Goal: Task Accomplishment & Management: Use online tool/utility

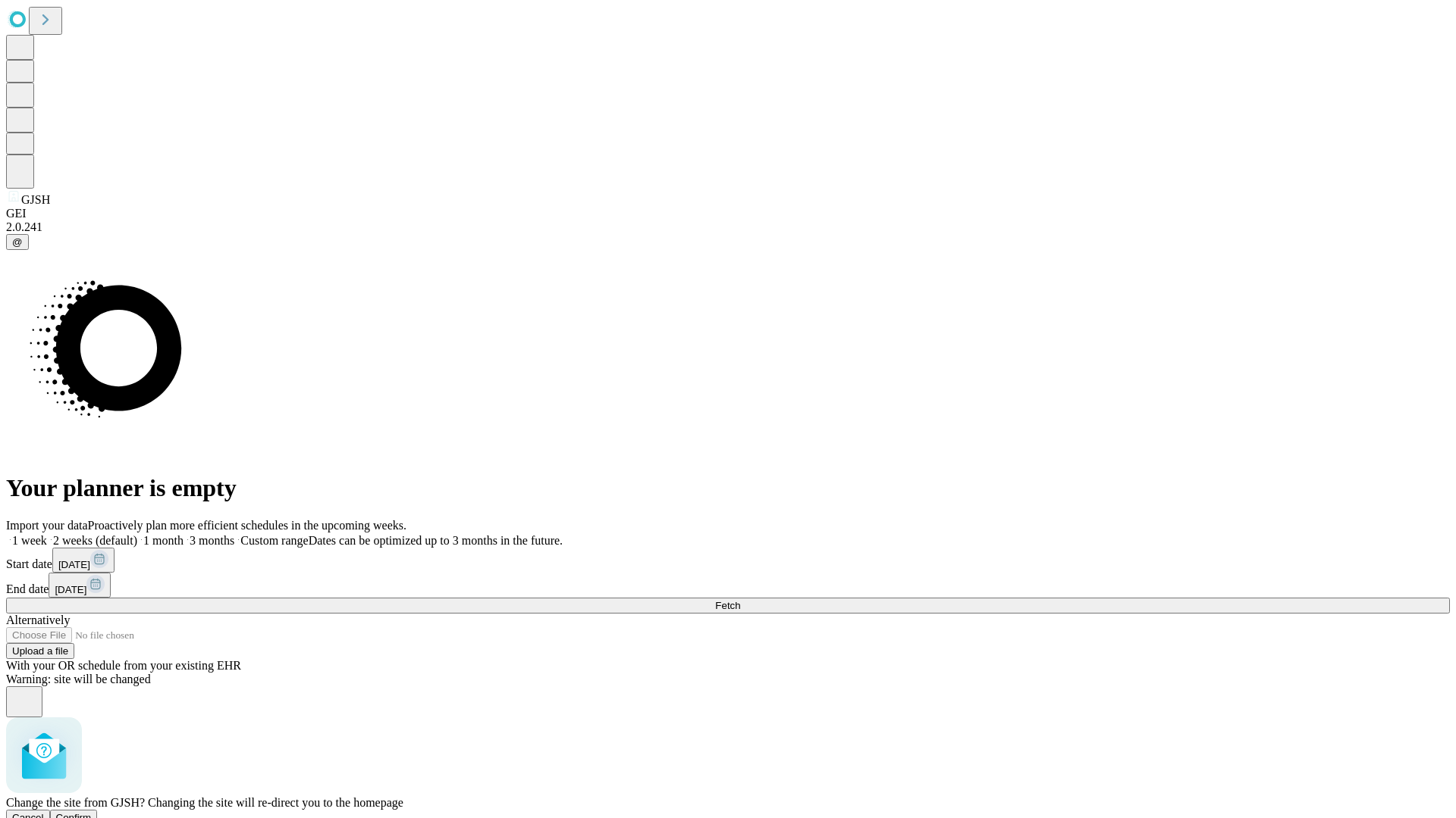
click at [92, 812] on span "Confirm" at bounding box center [74, 818] width 35 height 11
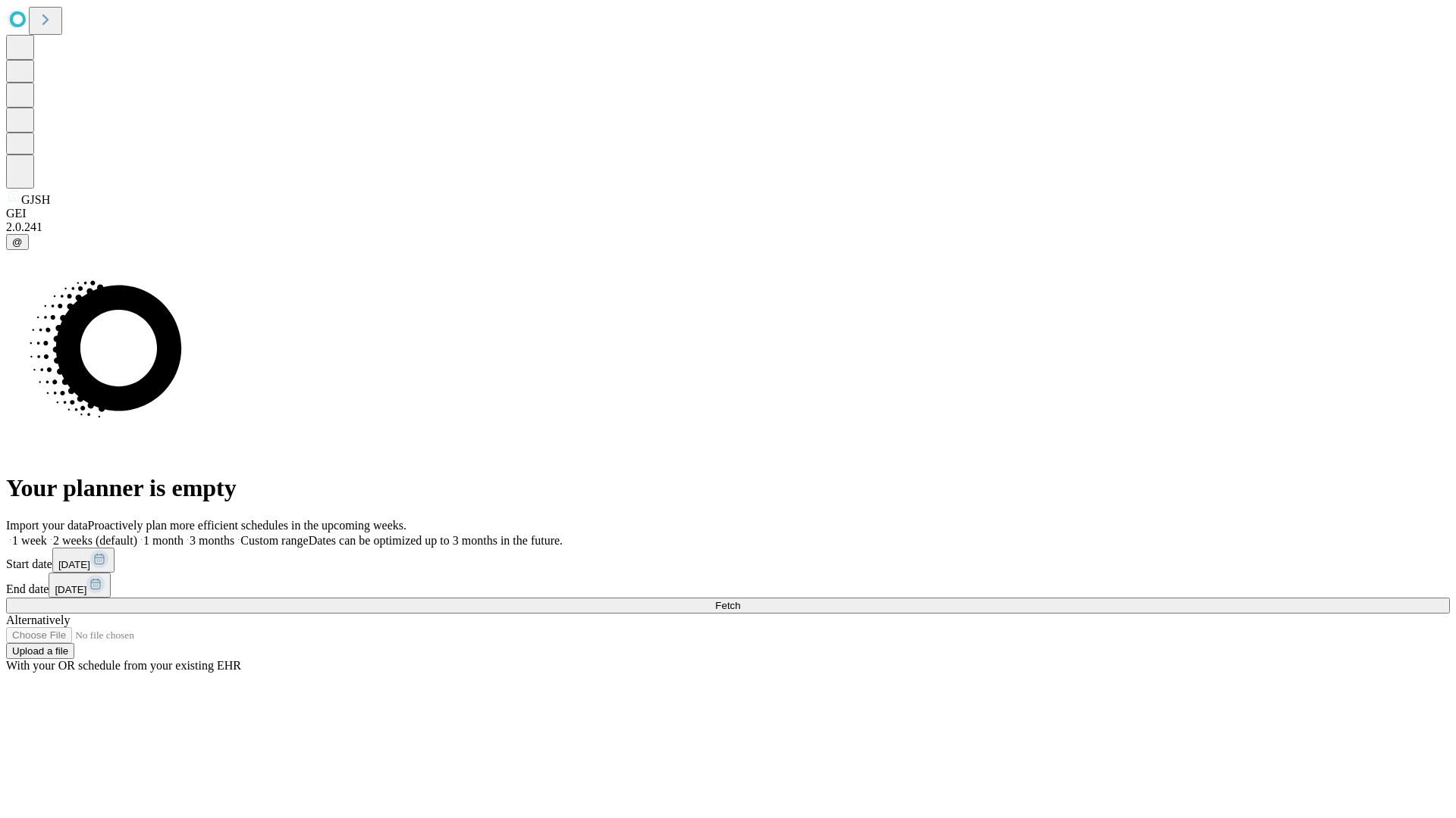
click at [184, 534] on label "1 month" at bounding box center [160, 540] width 46 height 12
click at [740, 600] on span "Fetch" at bounding box center [728, 606] width 25 height 11
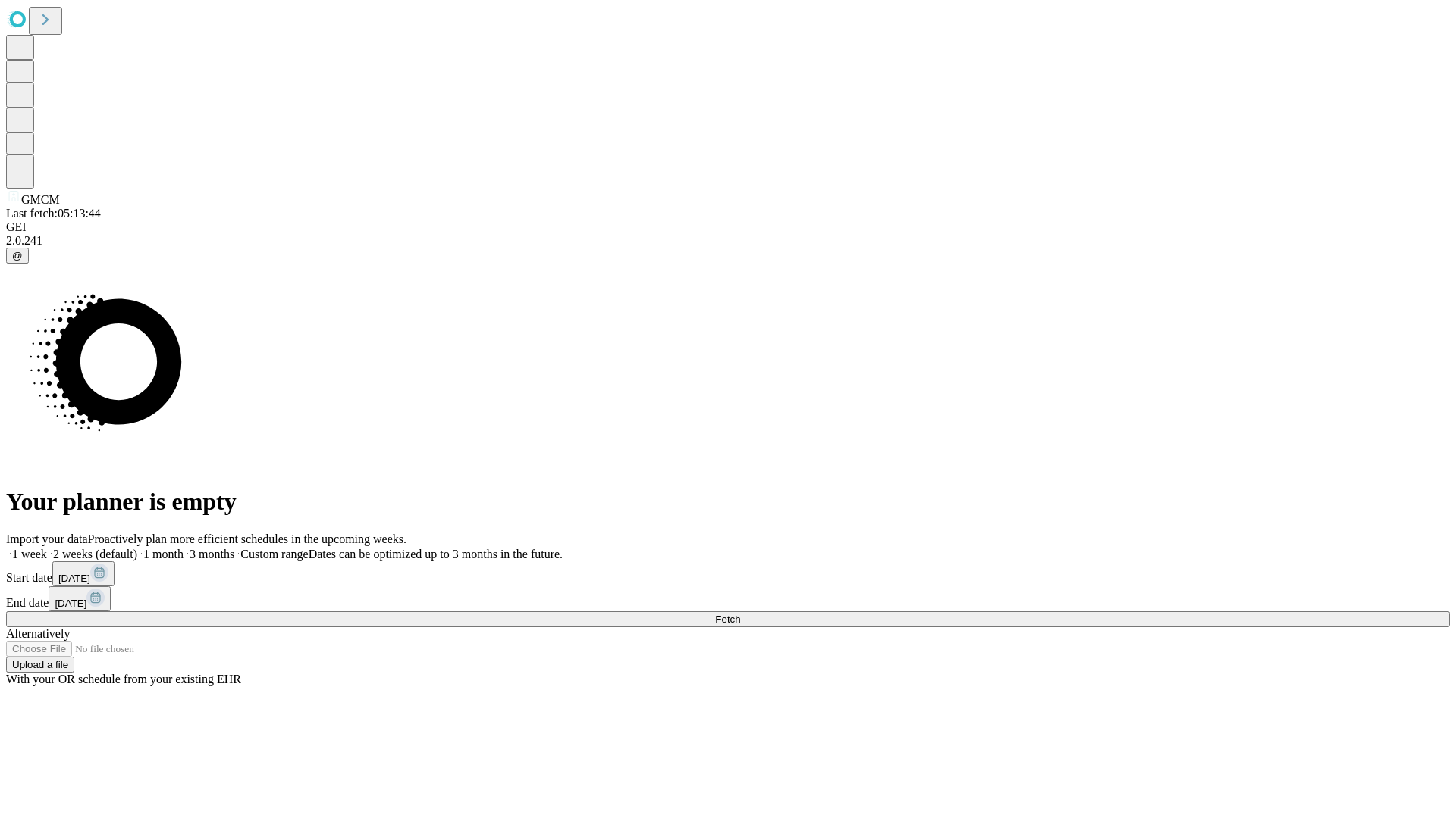
click at [184, 548] on label "1 month" at bounding box center [160, 554] width 46 height 12
click at [740, 613] on span "Fetch" at bounding box center [728, 619] width 25 height 11
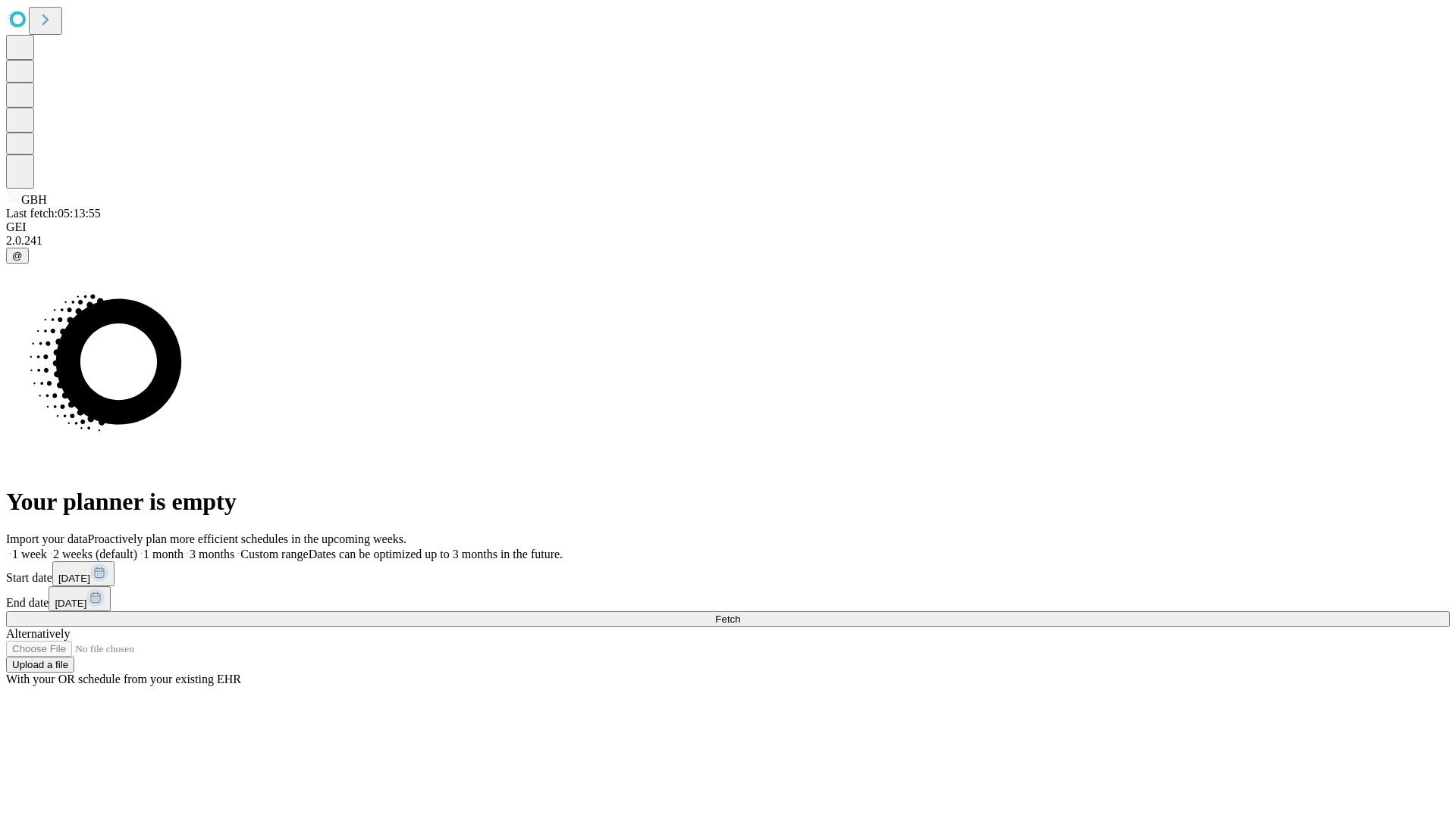
click at [184, 548] on label "1 month" at bounding box center [160, 554] width 46 height 12
click at [740, 613] on span "Fetch" at bounding box center [728, 619] width 25 height 11
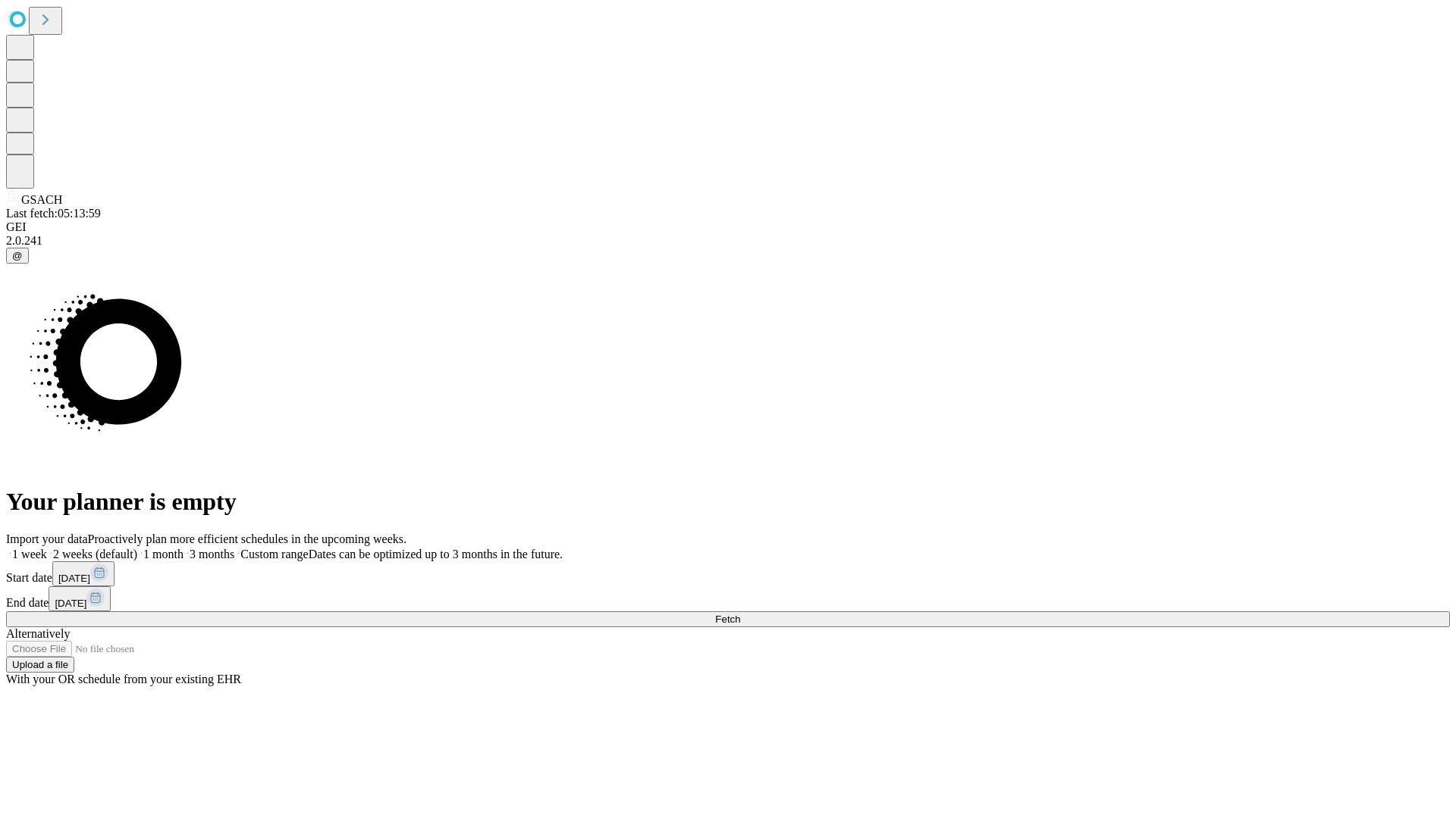
click at [184, 548] on label "1 month" at bounding box center [160, 554] width 46 height 12
click at [740, 613] on span "Fetch" at bounding box center [728, 619] width 25 height 11
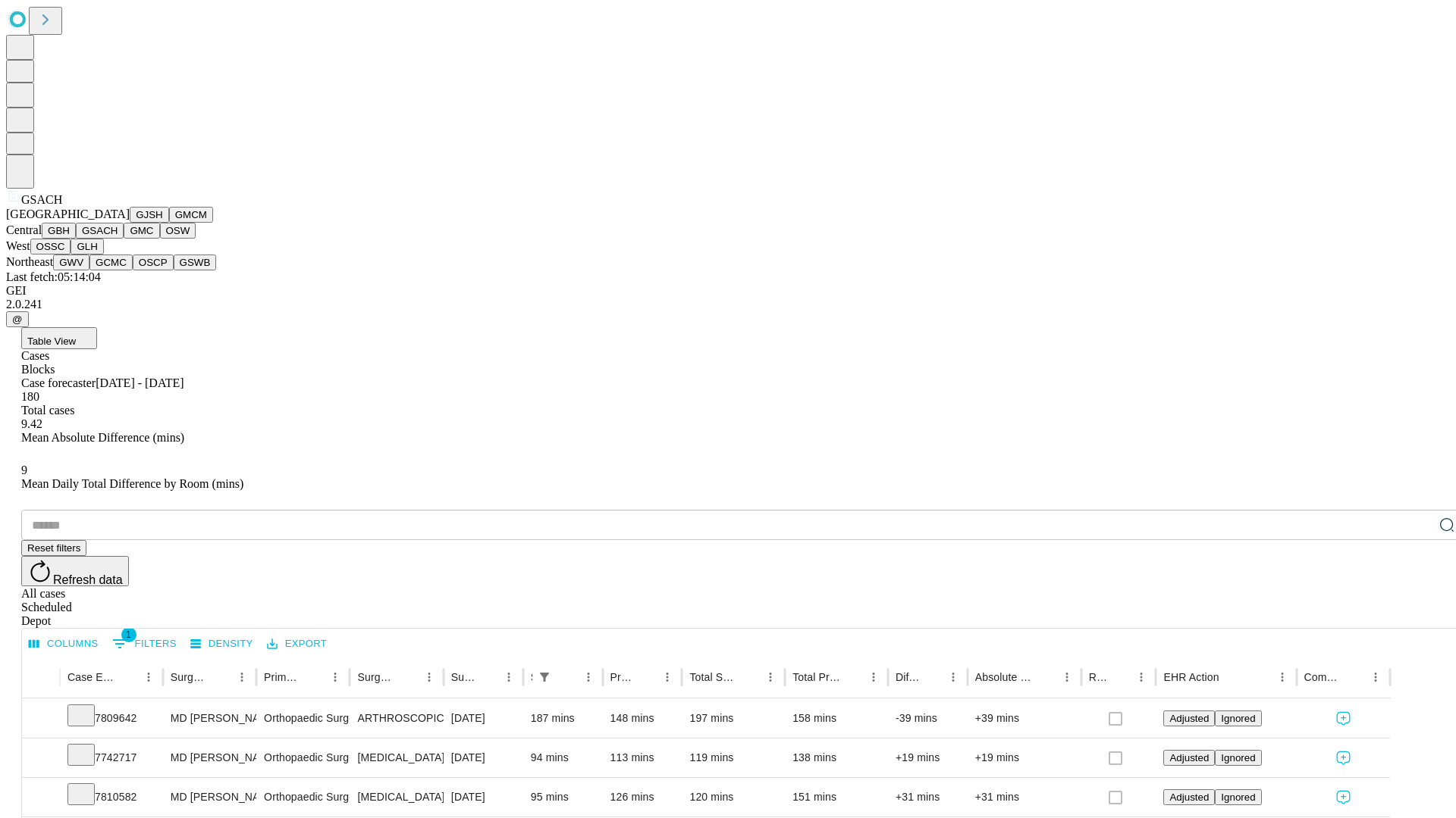
click at [123, 238] on button "GMC" at bounding box center [141, 231] width 35 height 16
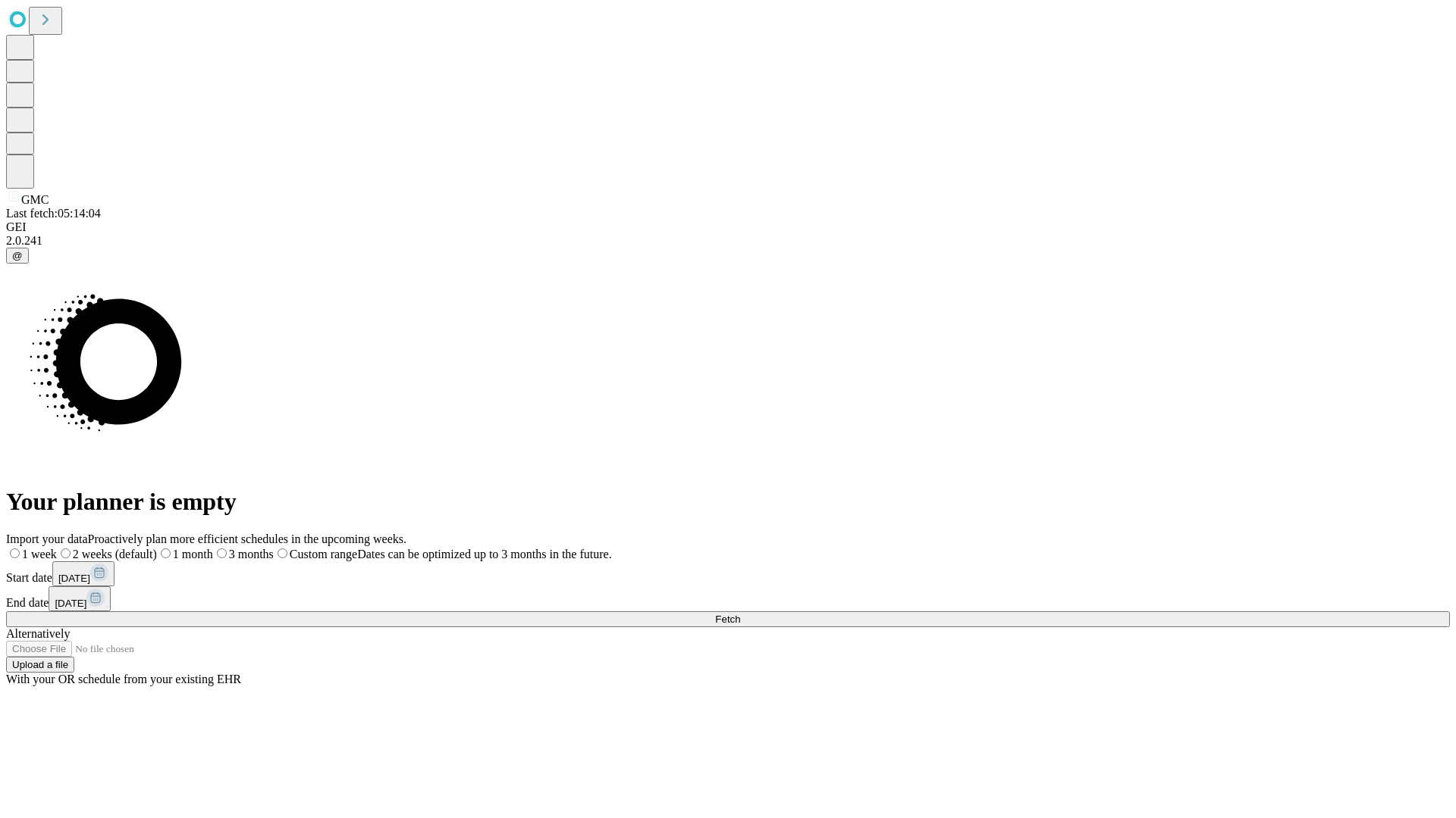
click at [213, 548] on label "1 month" at bounding box center [185, 554] width 56 height 12
click at [740, 613] on span "Fetch" at bounding box center [728, 619] width 25 height 11
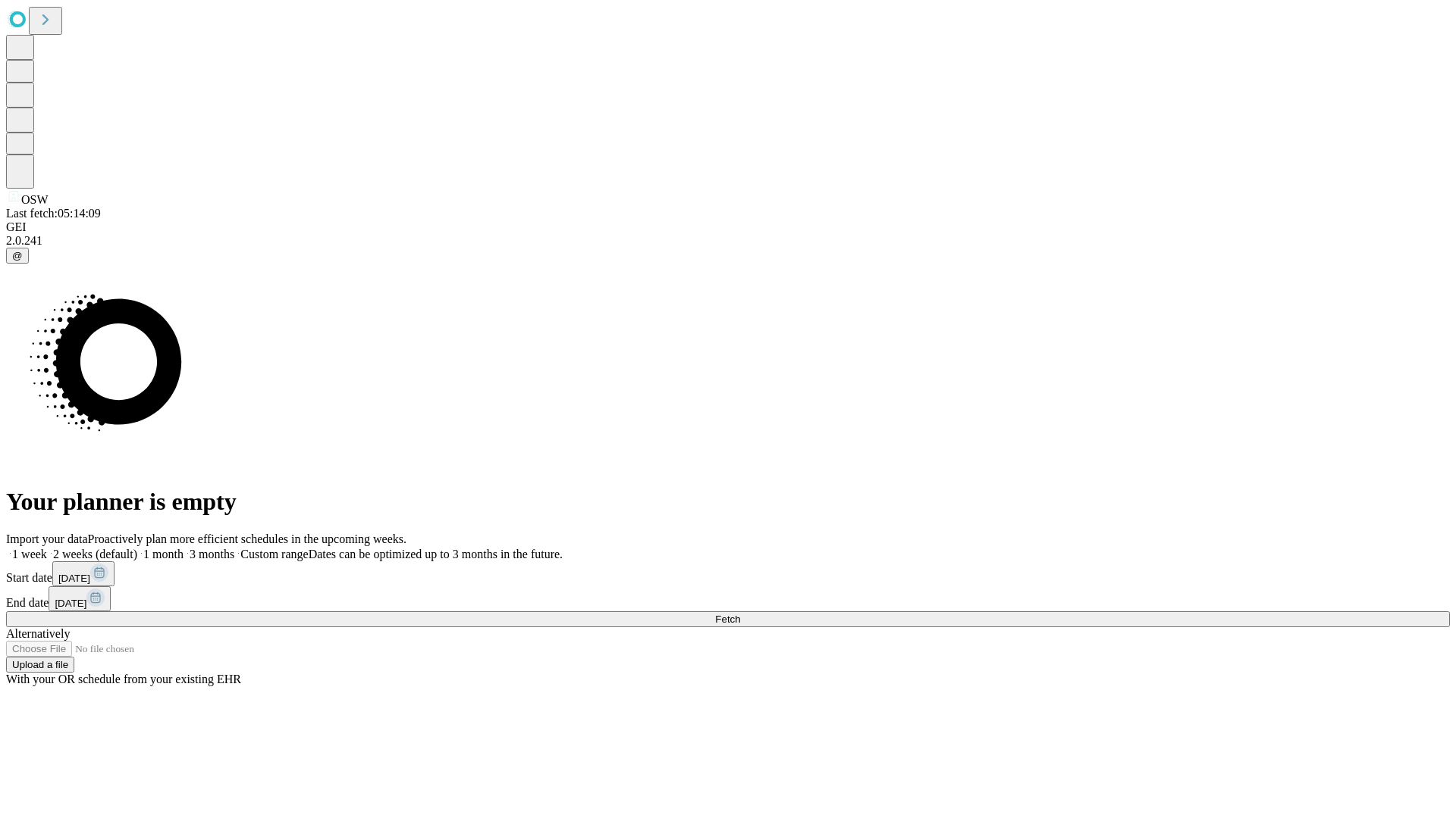
click at [184, 548] on label "1 month" at bounding box center [160, 554] width 46 height 12
click at [740, 613] on span "Fetch" at bounding box center [728, 619] width 25 height 11
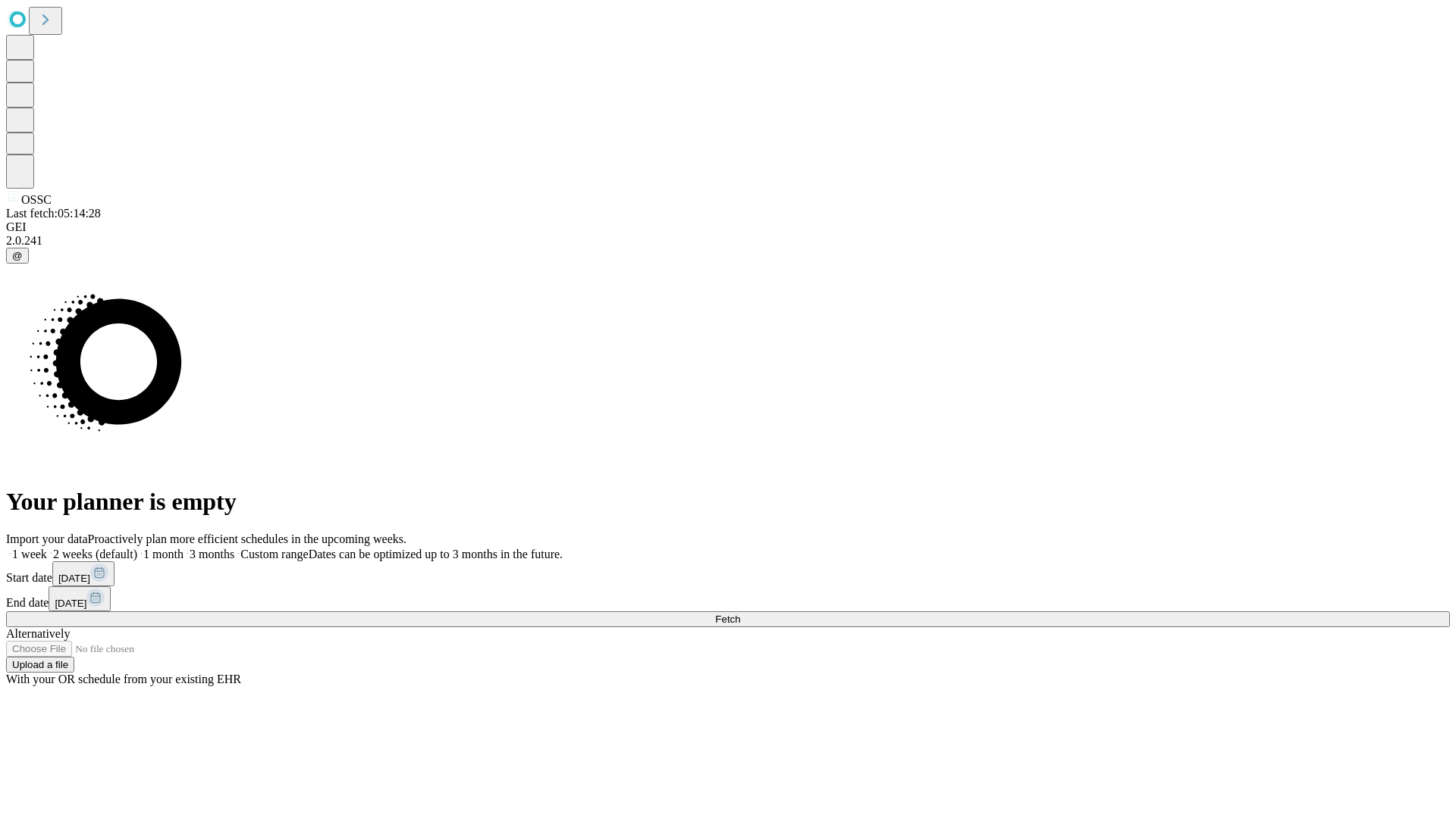
click at [740, 613] on span "Fetch" at bounding box center [728, 619] width 25 height 11
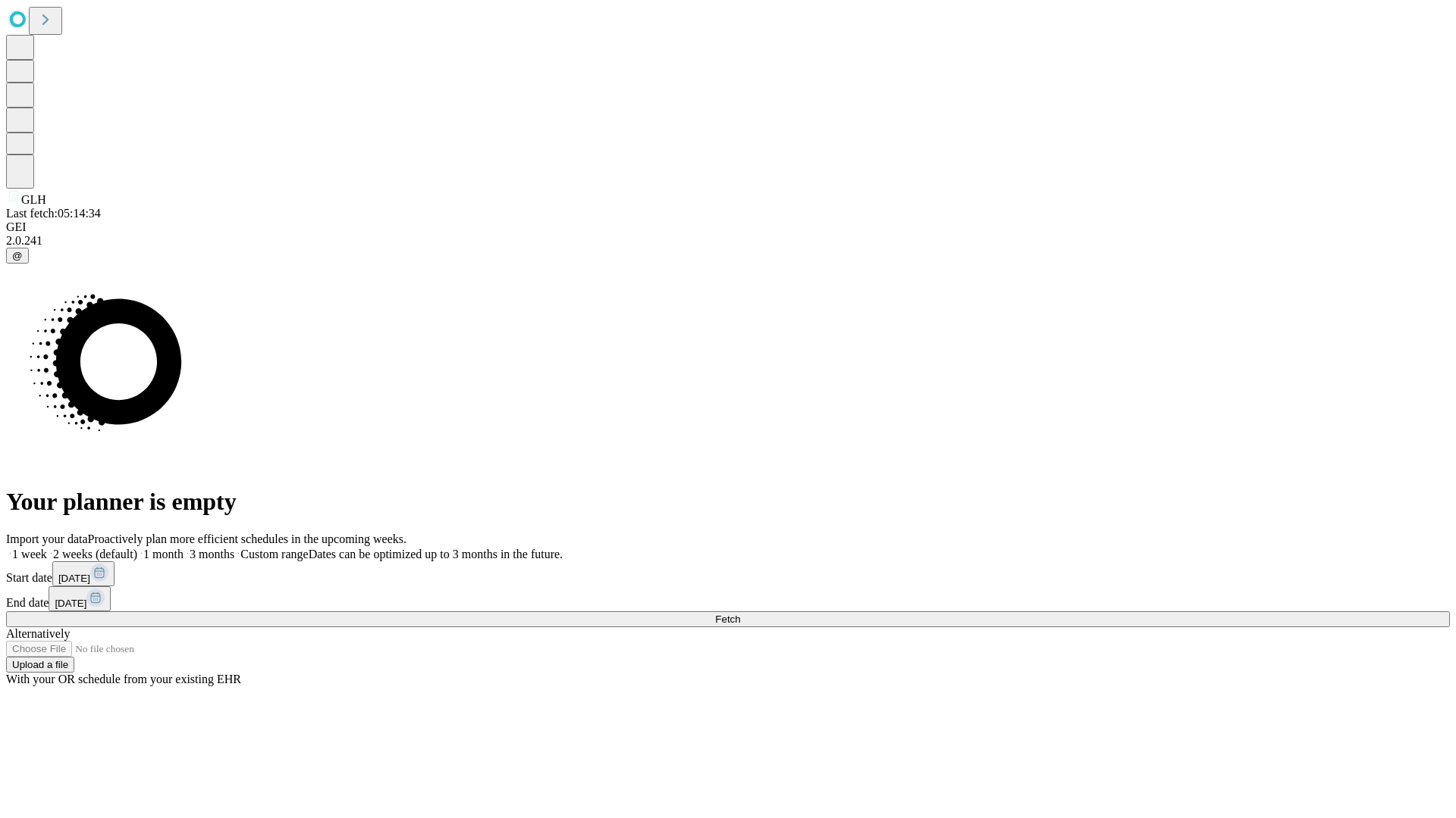
click at [184, 548] on label "1 month" at bounding box center [160, 554] width 46 height 12
click at [740, 613] on span "Fetch" at bounding box center [728, 619] width 25 height 11
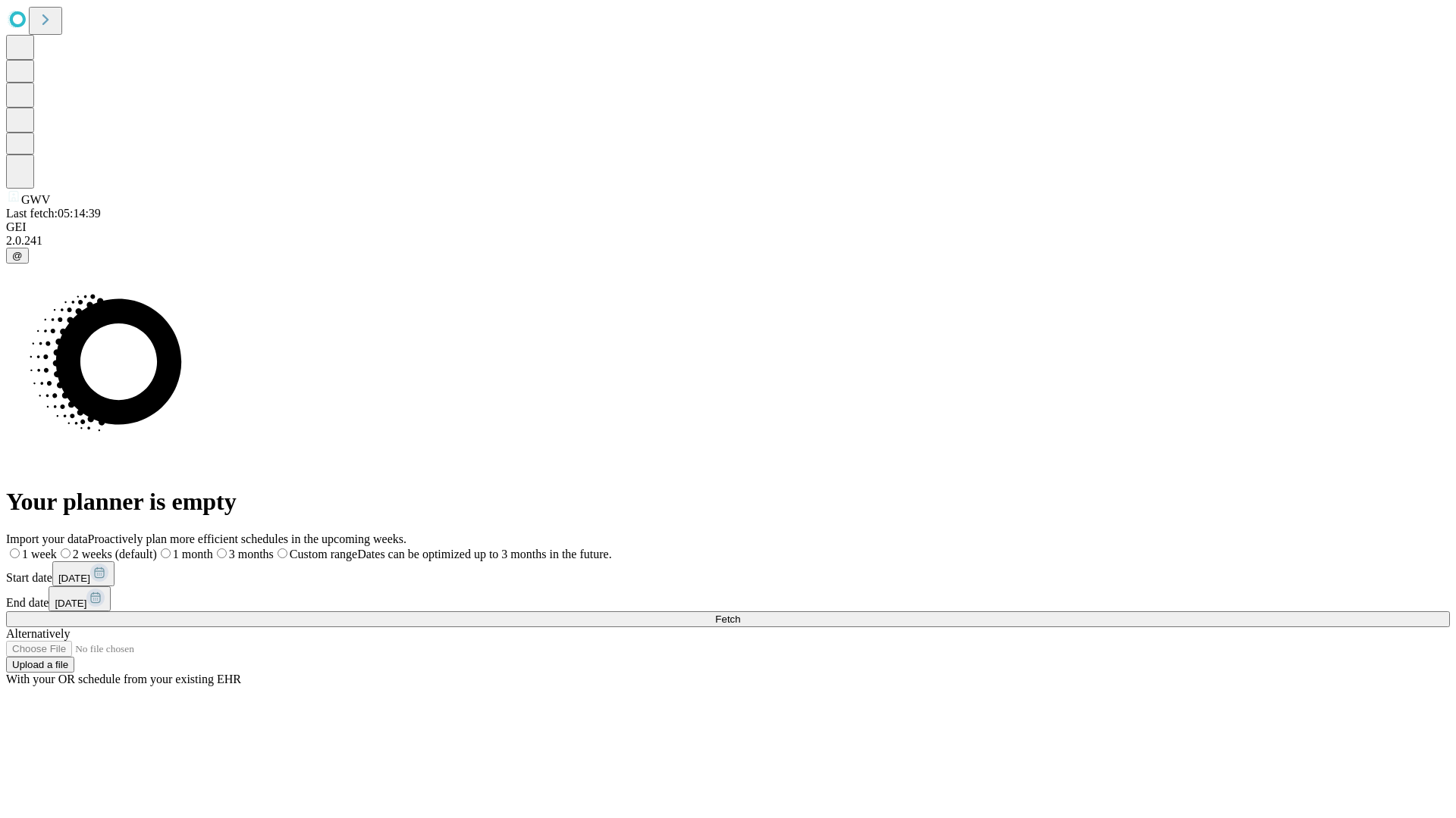
click at [213, 548] on label "1 month" at bounding box center [185, 554] width 56 height 12
click at [740, 613] on span "Fetch" at bounding box center [728, 619] width 25 height 11
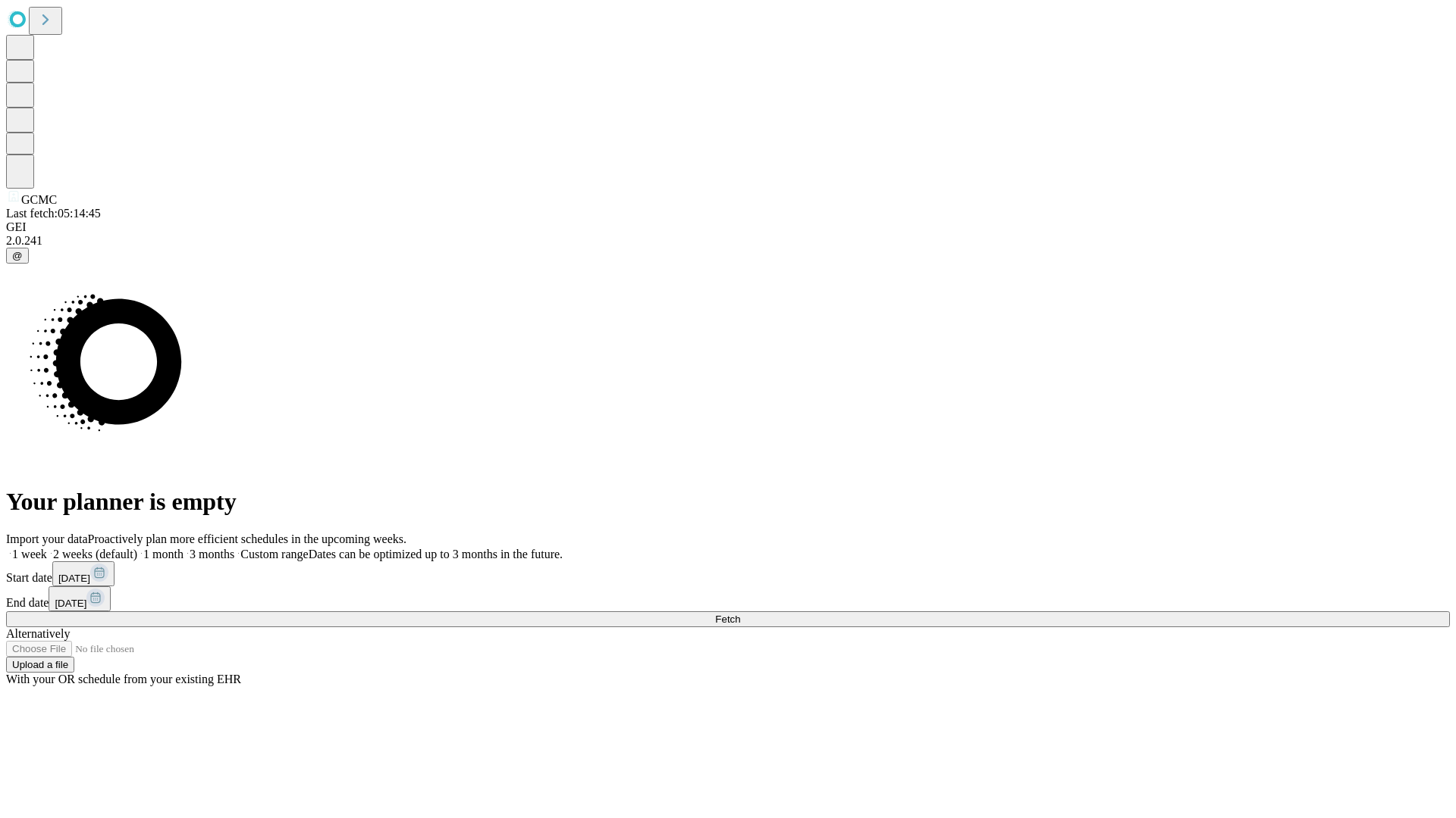
click at [184, 548] on label "1 month" at bounding box center [160, 554] width 46 height 12
click at [740, 613] on span "Fetch" at bounding box center [728, 619] width 25 height 11
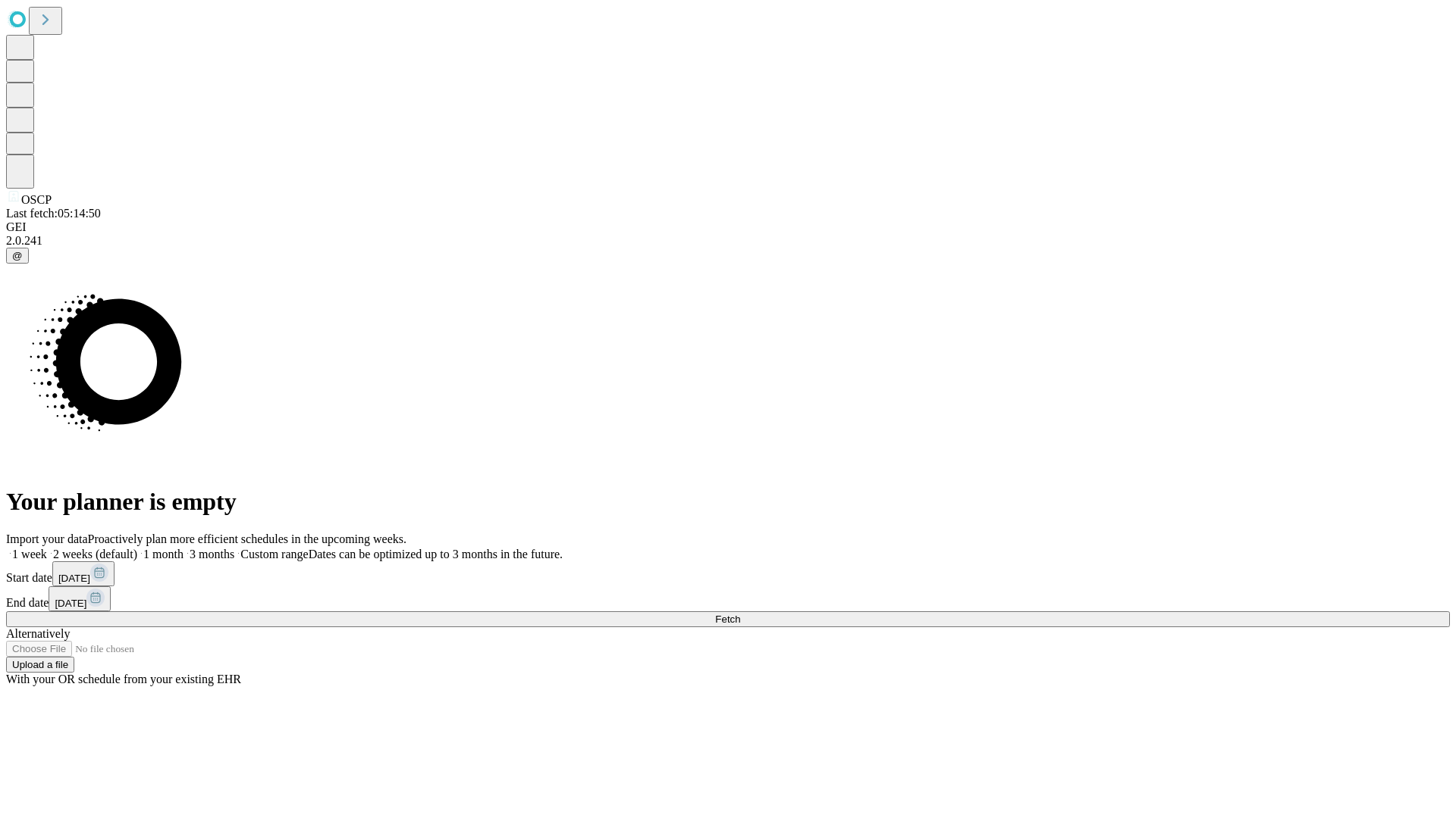
click at [184, 548] on label "1 month" at bounding box center [160, 554] width 46 height 12
click at [740, 613] on span "Fetch" at bounding box center [728, 619] width 25 height 11
